Goal: Check status: Check status

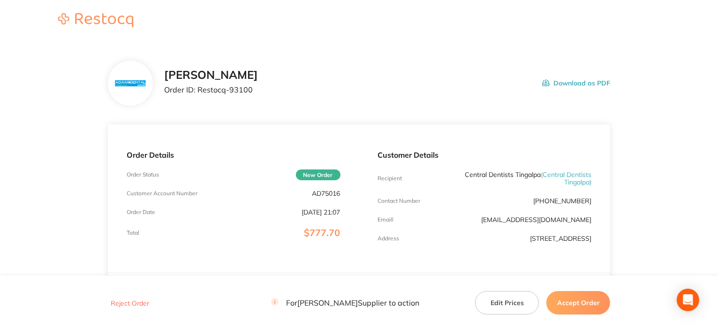
click at [336, 194] on p "AD75016" at bounding box center [326, 193] width 28 height 8
copy p "AD75016"
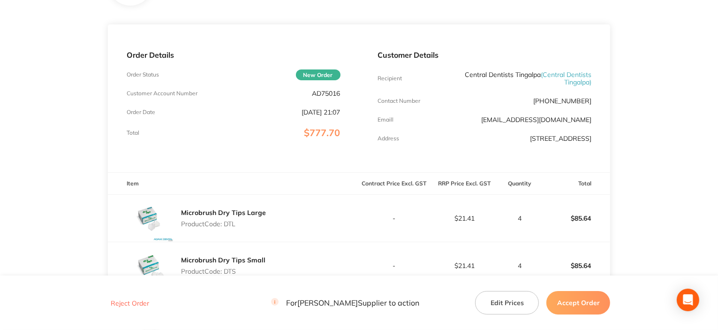
scroll to position [141, 0]
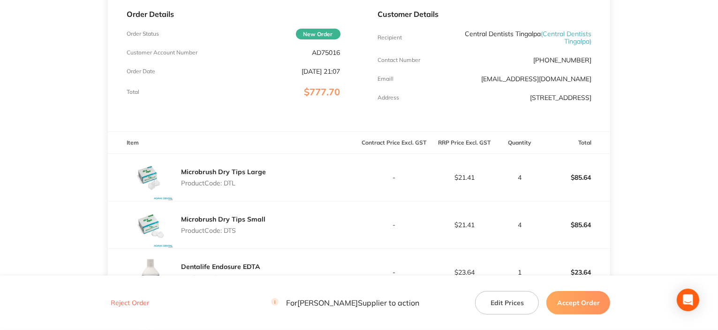
click at [227, 187] on p "Product Code: DTL" at bounding box center [223, 183] width 85 height 8
copy p "DTL"
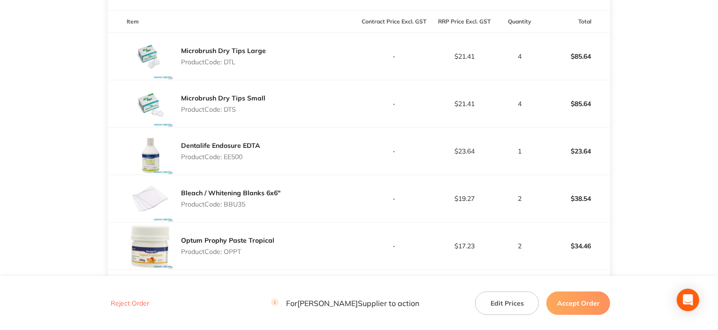
scroll to position [281, 0]
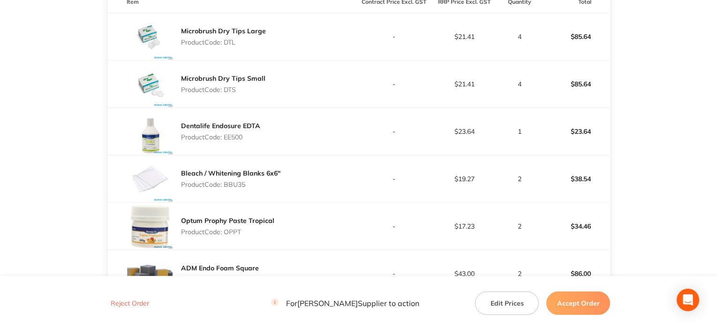
click at [228, 93] on p "Product Code: DTS" at bounding box center [223, 90] width 84 height 8
copy p "DTS"
click at [241, 141] on p "Product Code: EE500" at bounding box center [220, 137] width 79 height 8
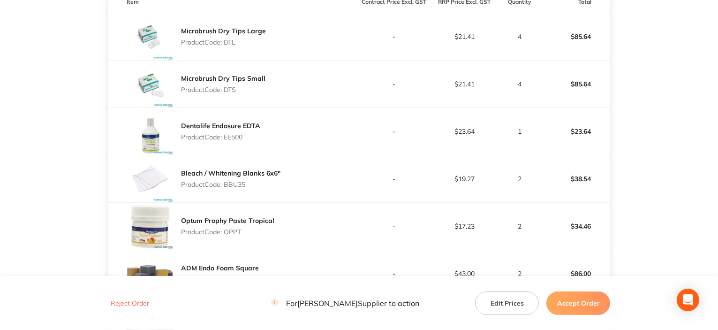
copy p "EE500"
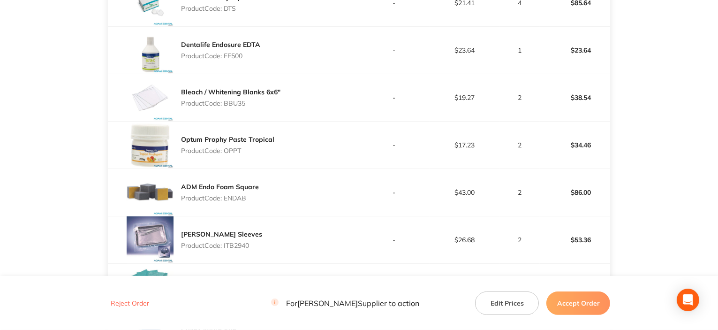
scroll to position [375, 0]
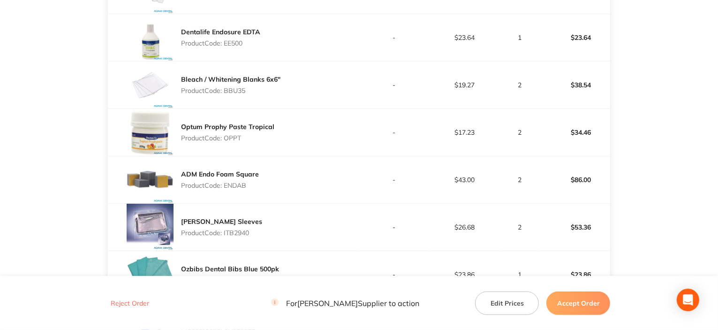
click at [233, 94] on p "Product Code: BBU35" at bounding box center [230, 91] width 99 height 8
copy p "BBU35"
click at [234, 141] on p "Product Code: OPPT" at bounding box center [227, 138] width 93 height 8
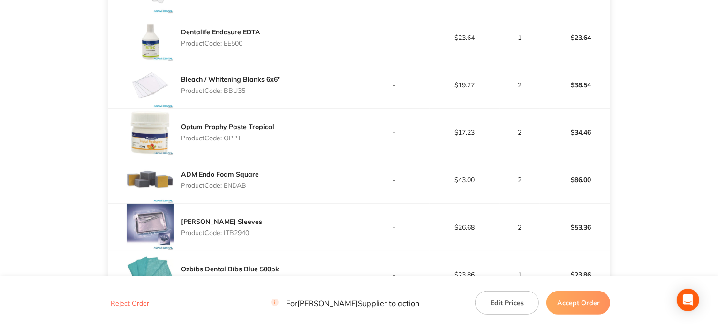
copy p "OPPT"
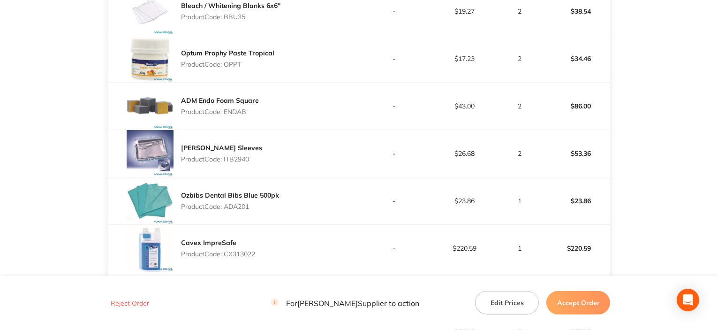
scroll to position [469, 0]
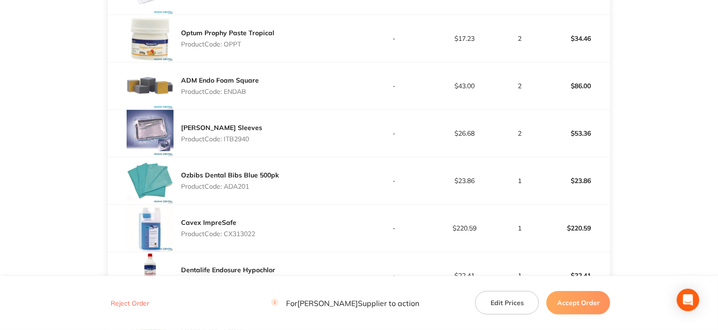
click at [231, 95] on p "Product Code: ENDAB" at bounding box center [220, 92] width 78 height 8
copy p "ENDAB"
click at [249, 143] on p "Product Code: ITB2940" at bounding box center [221, 139] width 81 height 8
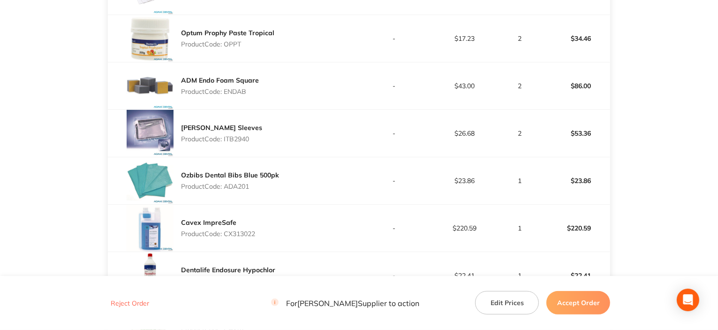
click at [235, 143] on p "Product Code: ITB2940" at bounding box center [221, 139] width 81 height 8
copy p "ITB2940"
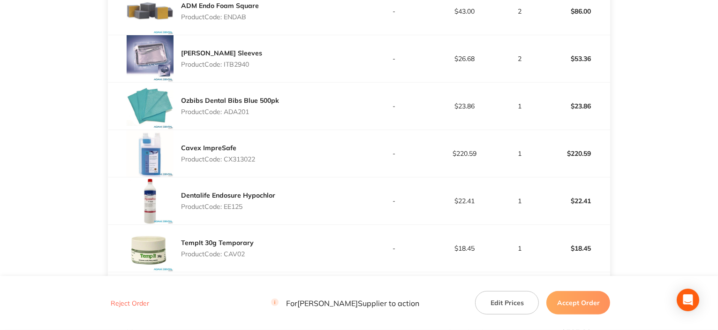
scroll to position [563, 0]
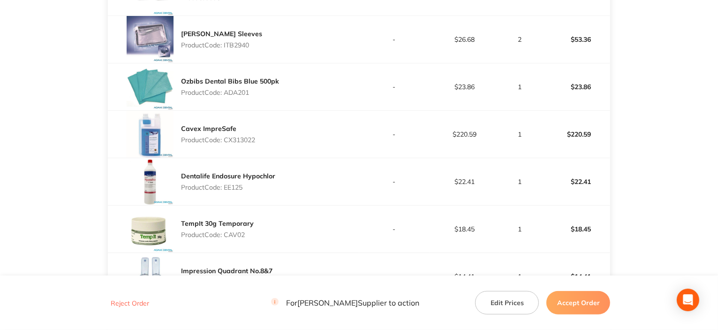
click at [240, 96] on p "Product Code: ADA201" at bounding box center [230, 93] width 98 height 8
copy p "ADA201"
click at [247, 143] on p "Product Code: CX313022" at bounding box center [218, 140] width 74 height 8
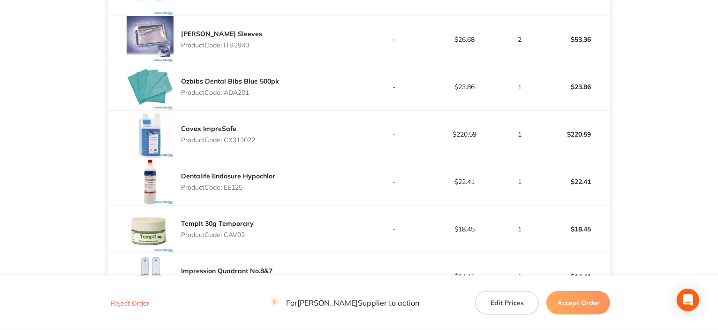
copy p "CX313022"
click at [231, 191] on p "Product Code: EE125" at bounding box center [228, 187] width 94 height 8
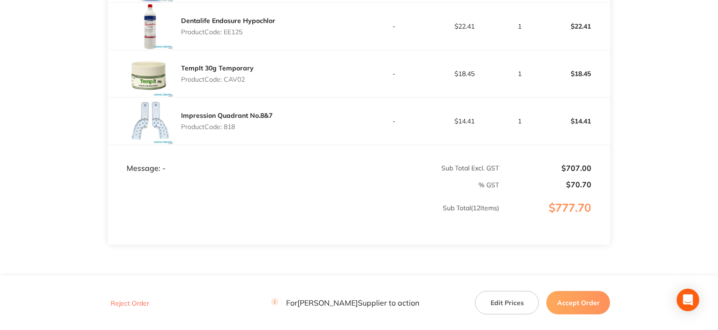
scroll to position [750, 0]
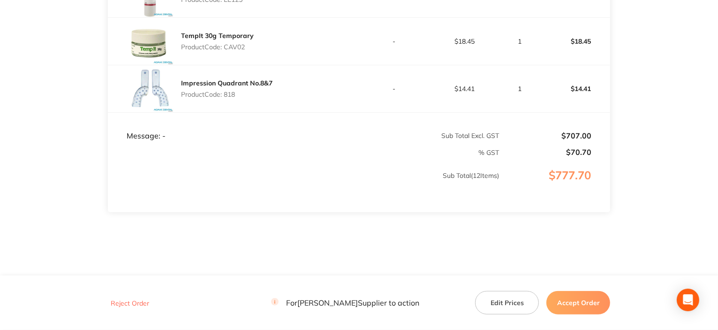
click at [234, 50] on p "Product Code: CAV02" at bounding box center [217, 47] width 73 height 8
click at [232, 98] on p "Product Code: 818" at bounding box center [226, 94] width 91 height 8
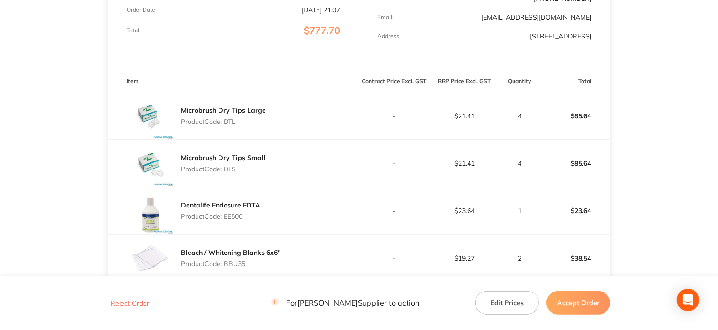
scroll to position [188, 0]
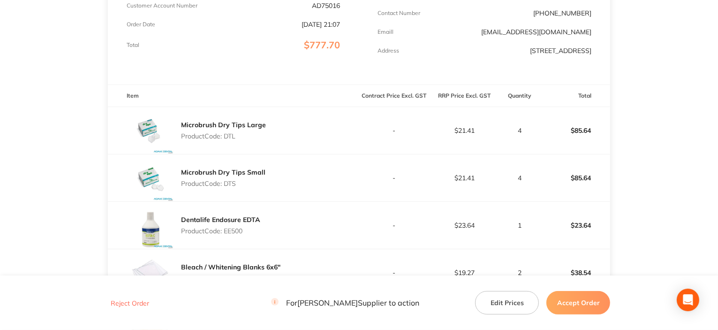
click at [229, 140] on p "Product Code: DTL" at bounding box center [223, 136] width 85 height 8
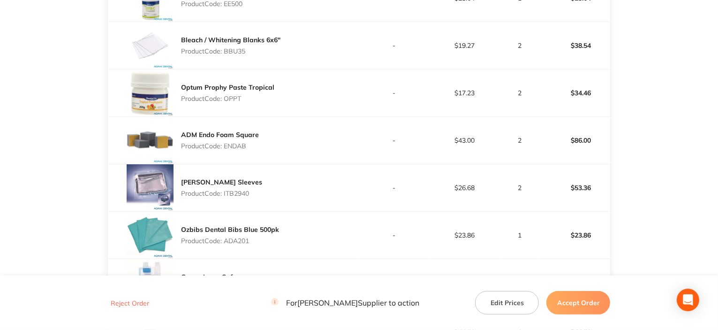
scroll to position [422, 0]
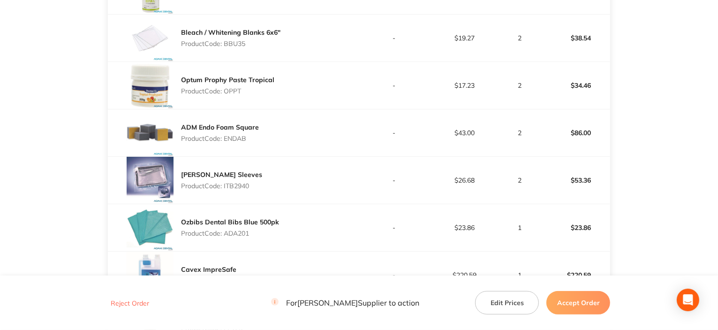
click at [237, 142] on p "Product Code: ENDAB" at bounding box center [220, 139] width 78 height 8
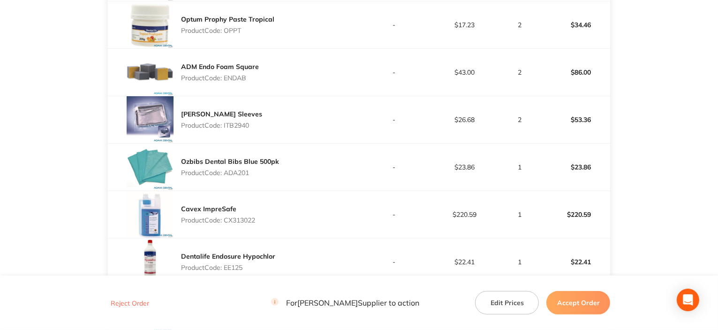
scroll to position [516, 0]
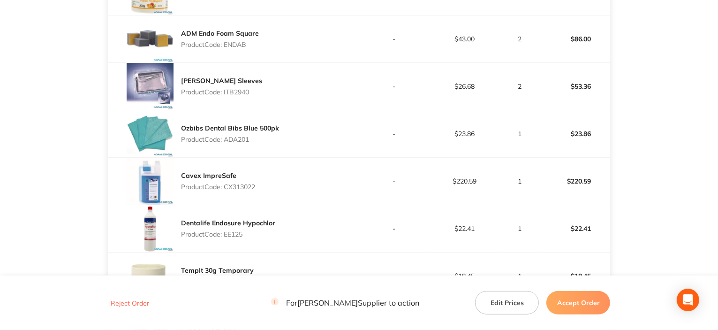
click at [240, 96] on p "Product Code: ITB2940" at bounding box center [221, 92] width 81 height 8
click at [243, 143] on p "Product Code: ADA201" at bounding box center [230, 139] width 98 height 8
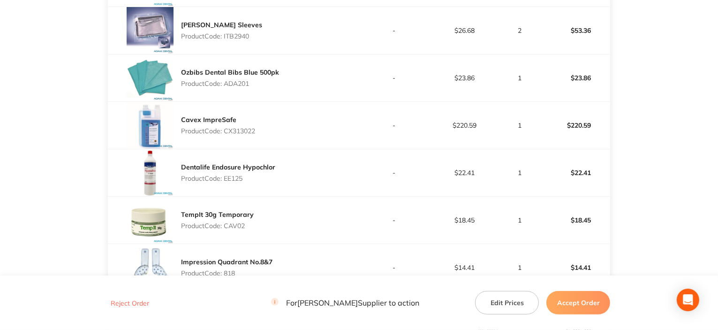
scroll to position [610, 0]
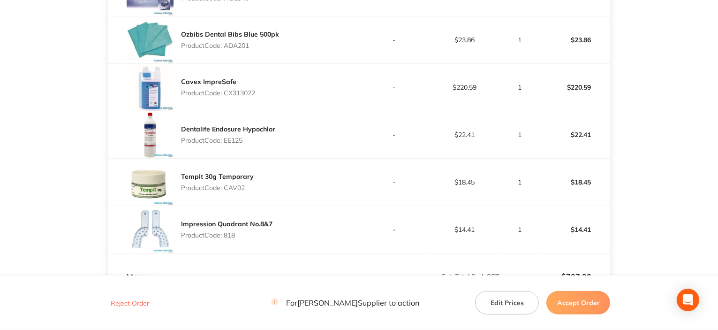
click at [247, 97] on p "Product Code: CX313022" at bounding box center [218, 93] width 74 height 8
click at [234, 144] on p "Product Code: EE125" at bounding box center [228, 140] width 94 height 8
click at [241, 191] on p "Product Code: CAV02" at bounding box center [217, 188] width 73 height 8
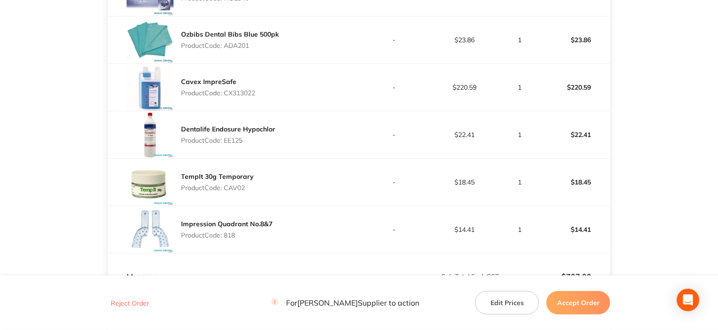
click at [241, 191] on p "Product Code: CAV02" at bounding box center [217, 188] width 73 height 8
click at [228, 239] on p "Product Code: 818" at bounding box center [226, 235] width 91 height 8
click at [584, 303] on button "Accept Order" at bounding box center [578, 302] width 64 height 23
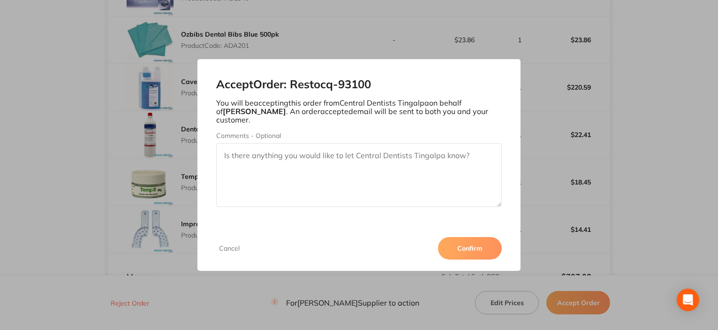
click at [470, 240] on button "Confirm" at bounding box center [470, 248] width 64 height 23
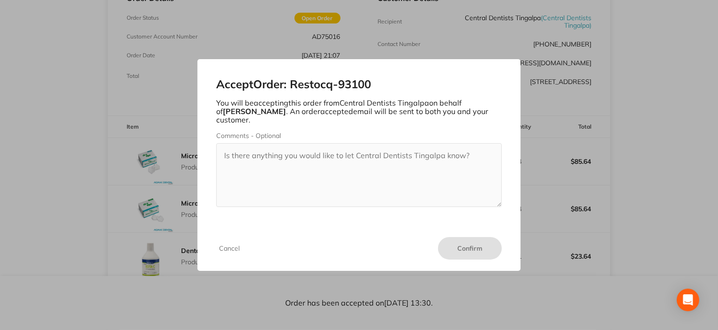
scroll to position [0, 0]
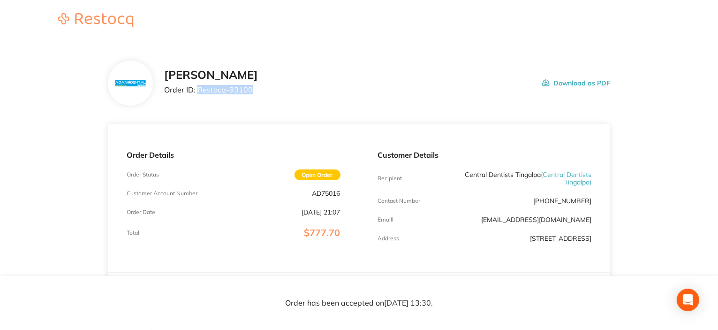
drag, startPoint x: 196, startPoint y: 90, endPoint x: 4, endPoint y: 60, distance: 194.5
click at [263, 92] on div "[PERSON_NAME] Order ID: Restocq- 93100 Download as PDF" at bounding box center [387, 82] width 446 height 29
